Goal: Task Accomplishment & Management: Manage account settings

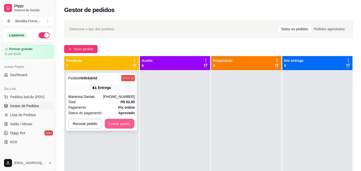
click at [120, 126] on button "Aceitar pedido" at bounding box center [120, 124] width 30 height 10
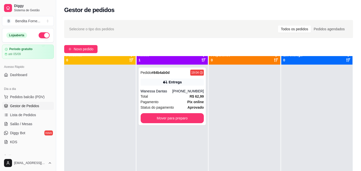
scroll to position [6, 0]
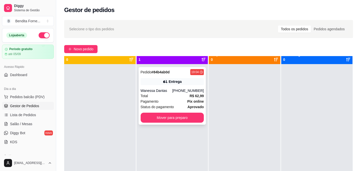
click at [169, 95] on div "Total R$ 62,99" at bounding box center [172, 96] width 63 height 6
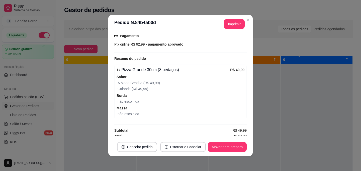
scroll to position [138, 0]
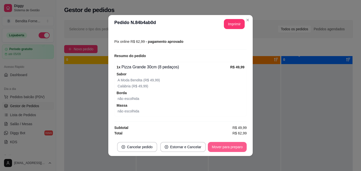
click at [232, 151] on button "Mover para preparo" at bounding box center [227, 147] width 39 height 10
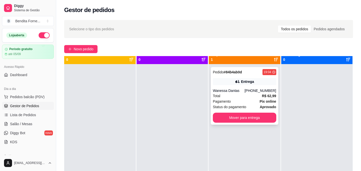
click at [225, 83] on div "Entrega" at bounding box center [244, 81] width 63 height 7
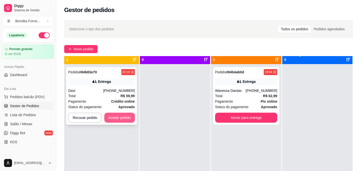
click at [119, 119] on button "Aceitar pedido" at bounding box center [119, 118] width 31 height 10
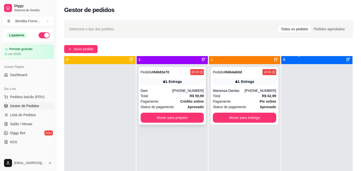
click at [168, 93] on div "Davi" at bounding box center [157, 90] width 32 height 5
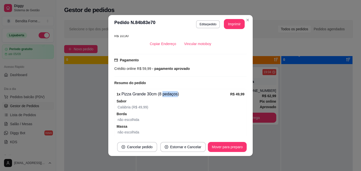
scroll to position [114, 0]
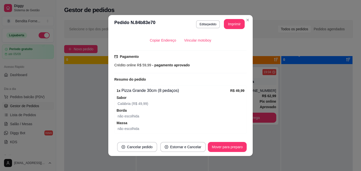
click at [191, 114] on div "não escolhida" at bounding box center [180, 116] width 127 height 6
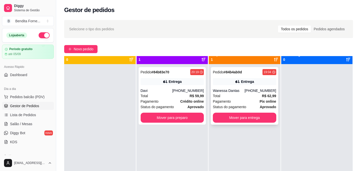
click at [244, 88] on div "Wanessa Dantas" at bounding box center [229, 90] width 32 height 5
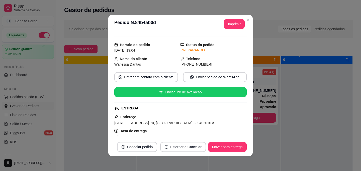
scroll to position [11, 0]
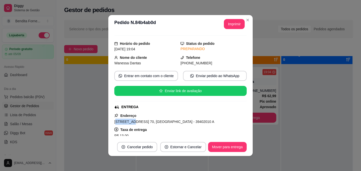
drag, startPoint x: 116, startPoint y: 122, endPoint x: 130, endPoint y: 124, distance: 14.9
click at [130, 124] on span "[STREET_ADDRESS] 70, [GEOGRAPHIC_DATA] - 39402010 A" at bounding box center [164, 122] width 100 height 4
drag, startPoint x: 114, startPoint y: 122, endPoint x: 167, endPoint y: 119, distance: 52.2
click at [167, 119] on div "[STREET_ADDRESS] 70, [GEOGRAPHIC_DATA] - 39402010 A" at bounding box center [180, 122] width 132 height 6
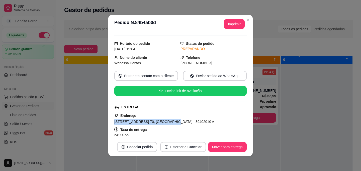
copy span "[STREET_ADDRESS] 70, [GEOGRAPHIC_DATA]"
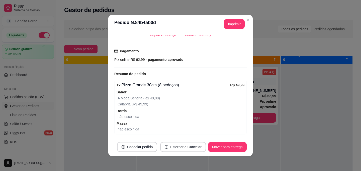
scroll to position [0, 0]
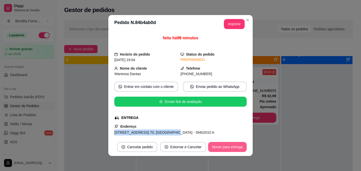
click at [233, 145] on button "Mover para entrega" at bounding box center [227, 147] width 39 height 10
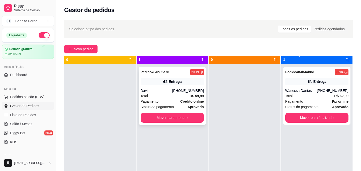
click at [160, 93] on div "Davi" at bounding box center [157, 90] width 32 height 5
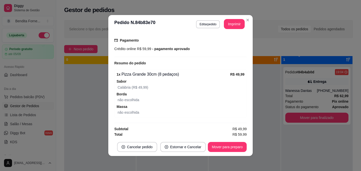
scroll to position [132, 0]
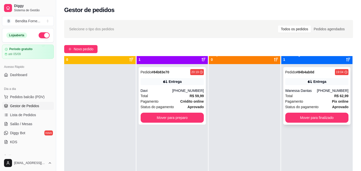
click at [343, 103] on strong "Pix online" at bounding box center [340, 101] width 17 height 4
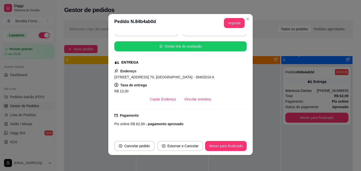
scroll to position [0, 0]
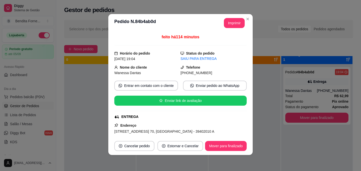
click at [113, 131] on div "feito há 114 minutos Horário do pedido [DATE] 19:04 Status do pedido SAIU PARA …" at bounding box center [180, 84] width 144 height 105
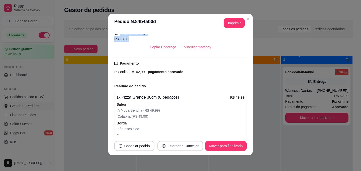
drag, startPoint x: 114, startPoint y: 130, endPoint x: 160, endPoint y: 36, distance: 104.3
click at [160, 36] on div "Endereço [STREET_ADDRESS] 70, [GEOGRAPHIC_DATA] - 39402010 A Taxa de entrega R$…" at bounding box center [180, 34] width 132 height 36
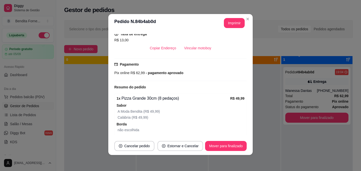
click at [146, 75] on div "Pix online R$ 62,99 - pagamento aprovado" at bounding box center [180, 73] width 132 height 6
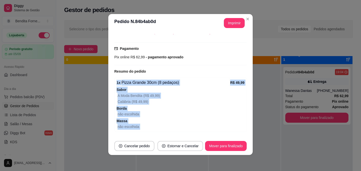
drag, startPoint x: 147, startPoint y: 95, endPoint x: 131, endPoint y: 157, distance: 64.1
click at [132, 157] on div "**********" at bounding box center [180, 85] width 361 height 171
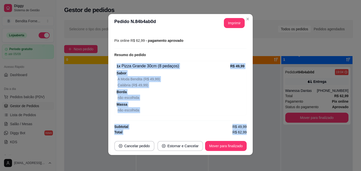
click at [190, 106] on span "Massa" at bounding box center [180, 105] width 128 height 6
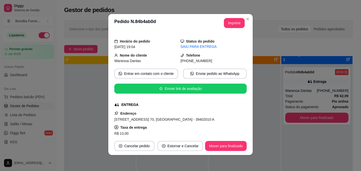
scroll to position [12, 0]
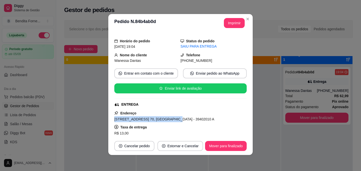
drag, startPoint x: 114, startPoint y: 119, endPoint x: 168, endPoint y: 119, distance: 54.1
click at [168, 119] on span "[STREET_ADDRESS] 70, [GEOGRAPHIC_DATA] - 39402010 A" at bounding box center [164, 119] width 100 height 4
copy span "[STREET_ADDRESS] 70, [GEOGRAPHIC_DATA]"
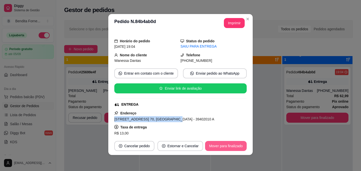
click at [227, 147] on button "Mover para finalizado" at bounding box center [226, 146] width 42 height 10
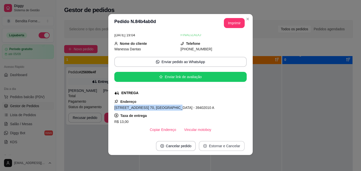
scroll to position [1, 0]
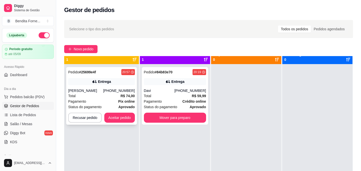
click at [100, 94] on div "Total R$ 74,00" at bounding box center [101, 96] width 67 height 6
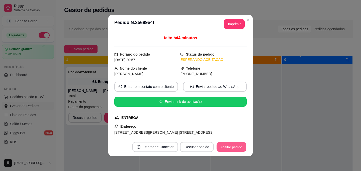
click at [231, 147] on button "Aceitar pedido" at bounding box center [231, 147] width 30 height 10
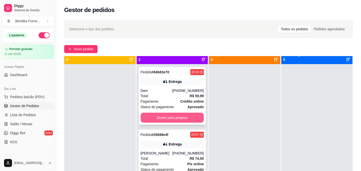
click at [171, 115] on button "Mover para preparo" at bounding box center [172, 118] width 63 height 10
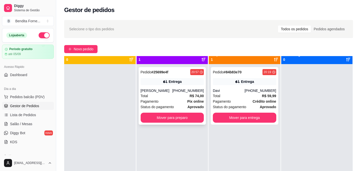
click at [172, 96] on div "Total R$ 74,00" at bounding box center [172, 96] width 63 height 6
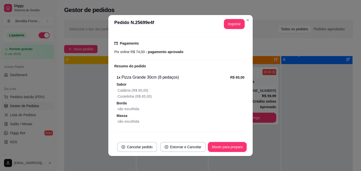
scroll to position [138, 0]
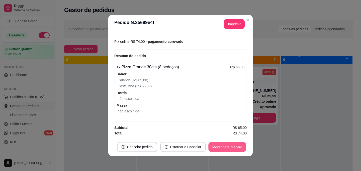
click at [230, 147] on button "Mover para preparo" at bounding box center [227, 147] width 38 height 10
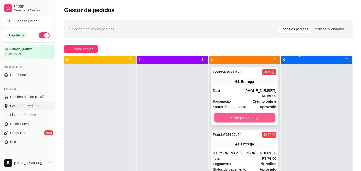
click at [238, 118] on button "Mover para entrega" at bounding box center [244, 118] width 61 height 10
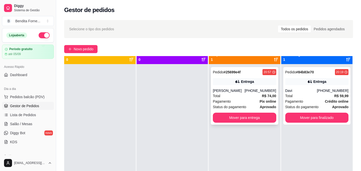
click at [250, 102] on div "Pagamento Pix online" at bounding box center [244, 102] width 63 height 6
click at [311, 92] on div "Davi" at bounding box center [301, 90] width 32 height 5
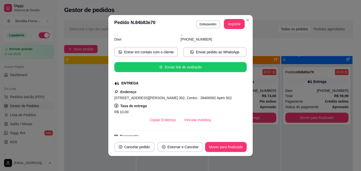
scroll to position [0, 0]
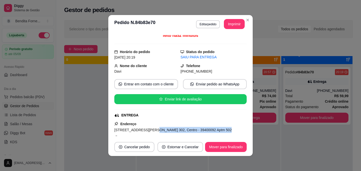
drag, startPoint x: 147, startPoint y: 134, endPoint x: 189, endPoint y: 133, distance: 42.6
click at [189, 133] on div "Endereço [STREET_ADDRESS][PERSON_NAME] 302, Centro - 39400092 Aptm 502 Taxa de …" at bounding box center [180, 139] width 132 height 36
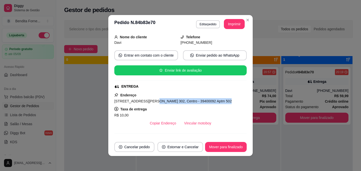
scroll to position [39, 0]
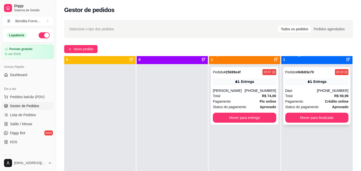
click at [322, 97] on div "Total R$ 59,99" at bounding box center [316, 96] width 63 height 6
click at [305, 92] on div "Davi" at bounding box center [301, 90] width 32 height 5
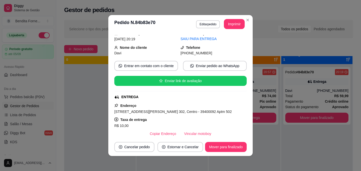
scroll to position [22, 0]
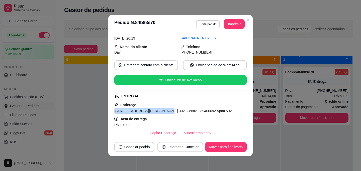
drag, startPoint x: 115, startPoint y: 111, endPoint x: 156, endPoint y: 111, distance: 40.3
click at [156, 111] on span "[STREET_ADDRESS][PERSON_NAME] 302, Centro - 39400092 Aptm 502" at bounding box center [172, 111] width 117 height 4
click at [162, 118] on div "Taxa de entrega R$ 10,00" at bounding box center [180, 122] width 132 height 12
drag, startPoint x: 113, startPoint y: 110, endPoint x: 144, endPoint y: 114, distance: 30.5
click at [144, 114] on div "feito há 58 minutos Horário do pedido [DATE] 20:19 Status do pedido SAIU PARA E…" at bounding box center [180, 85] width 144 height 105
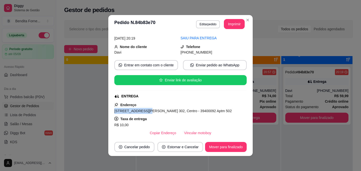
click at [117, 112] on span "[STREET_ADDRESS][PERSON_NAME] 302, Centro - 39400092 Aptm 502" at bounding box center [172, 111] width 117 height 4
click at [119, 110] on span "[STREET_ADDRESS][PERSON_NAME] 302, Centro - 39400092 Aptm 502" at bounding box center [172, 111] width 117 height 4
drag, startPoint x: 113, startPoint y: 111, endPoint x: 171, endPoint y: 112, distance: 57.4
click at [171, 112] on div "feito há 58 minutos Horário do pedido [DATE] 20:19 Status do pedido SAIU PARA E…" at bounding box center [180, 85] width 144 height 105
click at [171, 112] on span "[STREET_ADDRESS][PERSON_NAME] 302, Centro - 39400092 Aptm 502" at bounding box center [172, 111] width 117 height 4
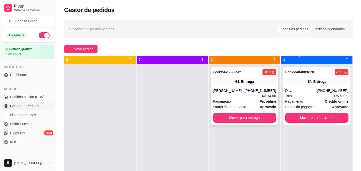
click at [245, 78] on div "Entrega" at bounding box center [244, 81] width 63 height 7
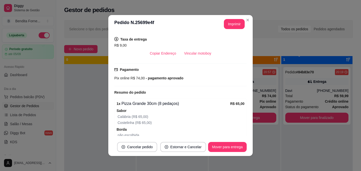
scroll to position [102, 0]
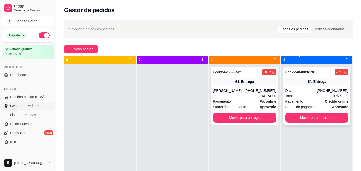
click at [327, 84] on div "Entrega" at bounding box center [316, 81] width 63 height 7
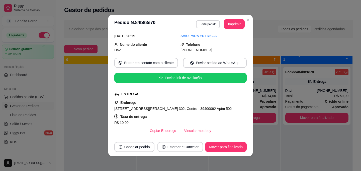
scroll to position [23, 0]
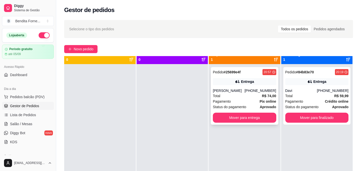
click at [248, 84] on div "Entrega" at bounding box center [244, 81] width 63 height 7
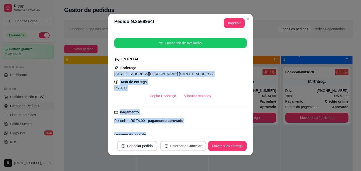
scroll to position [60, 0]
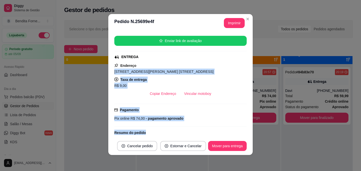
drag, startPoint x: 115, startPoint y: 132, endPoint x: 197, endPoint y: 69, distance: 103.0
click at [197, 69] on div "[STREET_ADDRESS][PERSON_NAME] [STREET_ADDRESS]" at bounding box center [180, 72] width 132 height 6
copy span "[STREET_ADDRESS][PERSON_NAME] 200, [GEOGRAPHIC_DATA]"
drag, startPoint x: 218, startPoint y: 71, endPoint x: 243, endPoint y: 71, distance: 25.3
click at [243, 71] on div "[STREET_ADDRESS][PERSON_NAME] [STREET_ADDRESS]" at bounding box center [180, 72] width 132 height 6
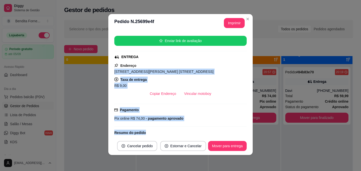
copy span "Apat 202"
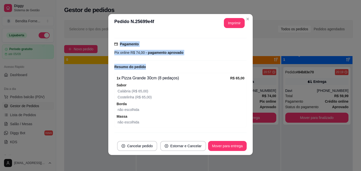
scroll to position [138, 0]
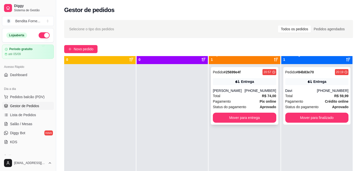
click at [258, 97] on div "Total R$ 74,00" at bounding box center [244, 96] width 63 height 6
click at [320, 118] on button "Mover para finalizado" at bounding box center [316, 118] width 63 height 10
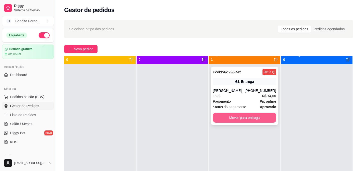
click at [246, 119] on button "Mover para entrega" at bounding box center [244, 118] width 63 height 10
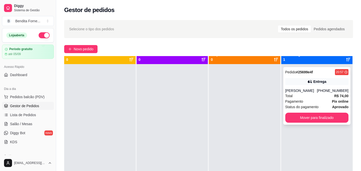
click at [307, 102] on div "Pagamento Pix online" at bounding box center [316, 102] width 63 height 6
click at [323, 118] on button "Mover para finalizado" at bounding box center [316, 118] width 61 height 10
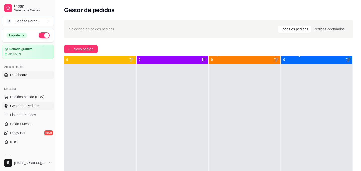
click at [24, 74] on span "Dashboard" at bounding box center [18, 74] width 17 height 5
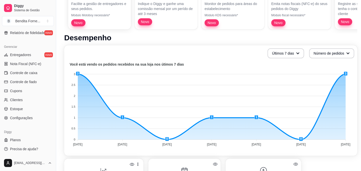
scroll to position [176, 0]
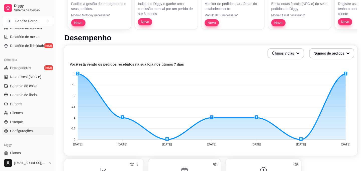
click at [23, 134] on link "Configurações" at bounding box center [28, 131] width 52 height 8
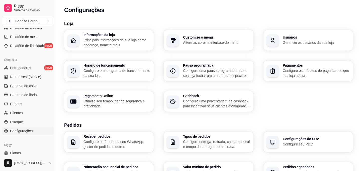
click at [313, 71] on p "Configure os métodos de pagamentos que sua loja aceita" at bounding box center [316, 73] width 67 height 10
click at [306, 69] on p "Configure os métodos de pagamentos que sua loja aceita" at bounding box center [315, 73] width 65 height 10
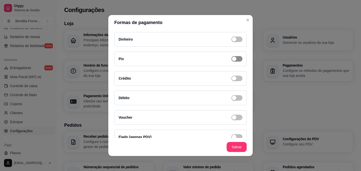
click at [237, 42] on span "button" at bounding box center [236, 40] width 11 height 6
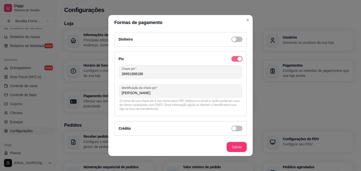
click at [236, 58] on span "button" at bounding box center [236, 59] width 11 height 6
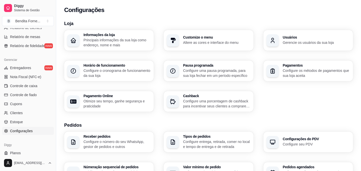
click at [221, 71] on p "Configure uma pausa programada, para sua loja fechar em um período específico" at bounding box center [216, 73] width 67 height 10
click at [96, 39] on p "Principais informações da sua loja como endereço, nome e mais" at bounding box center [116, 43] width 67 height 10
click at [118, 98] on div "Pagamento Online Otimize seu tempo, ganhe segurança e praticidade" at bounding box center [116, 101] width 67 height 15
select select "4.98"
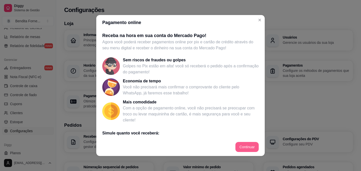
click at [245, 146] on button "Continuar" at bounding box center [246, 147] width 23 height 10
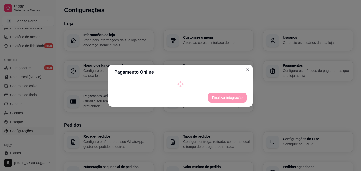
select select "4.98"
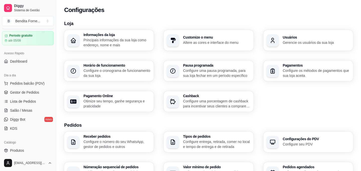
scroll to position [13, 0]
click at [25, 59] on span "Dashboard" at bounding box center [18, 61] width 17 height 5
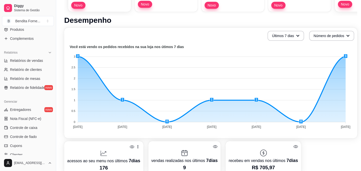
scroll to position [135, 0]
click at [22, 107] on span "Entregadores" at bounding box center [20, 109] width 21 height 5
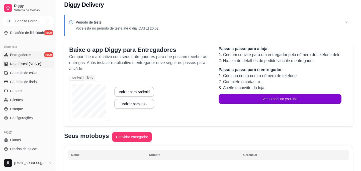
scroll to position [7, 0]
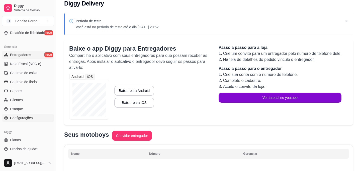
click at [21, 117] on span "Configurações" at bounding box center [21, 117] width 23 height 5
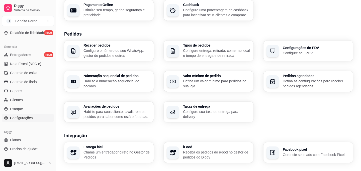
scroll to position [93, 0]
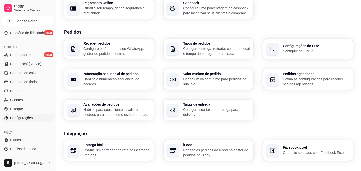
click at [197, 108] on p "Configure sua taxa de entrega para delivery" at bounding box center [216, 112] width 67 height 10
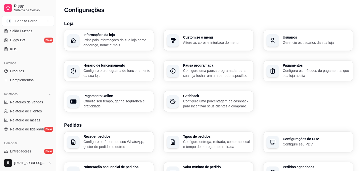
scroll to position [0, 0]
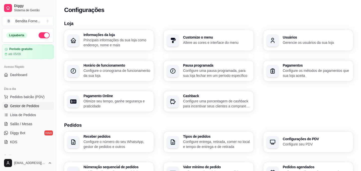
click at [31, 106] on span "Gestor de Pedidos" at bounding box center [24, 105] width 29 height 5
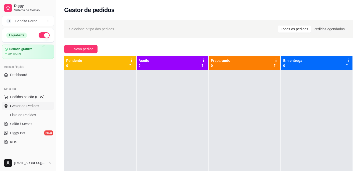
click at [324, 62] on div "Em entrega 0" at bounding box center [316, 63] width 67 height 10
click at [325, 62] on div "Em entrega 0" at bounding box center [316, 63] width 67 height 10
click at [325, 27] on div "Pedidos agendados" at bounding box center [329, 29] width 37 height 7
click at [311, 26] on input "Pedidos agendados" at bounding box center [311, 26] width 0 height 0
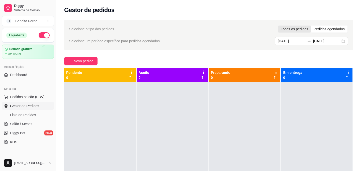
click at [300, 32] on div "Todos os pedidos" at bounding box center [294, 29] width 33 height 7
click at [278, 26] on input "Todos os pedidos" at bounding box center [278, 26] width 0 height 0
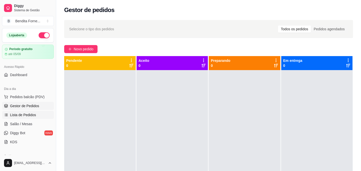
click at [24, 117] on span "Lista de Pedidos" at bounding box center [23, 114] width 26 height 5
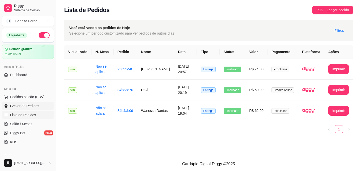
click at [38, 105] on span "Gestor de Pedidos" at bounding box center [24, 105] width 29 height 5
